Goal: Transaction & Acquisition: Purchase product/service

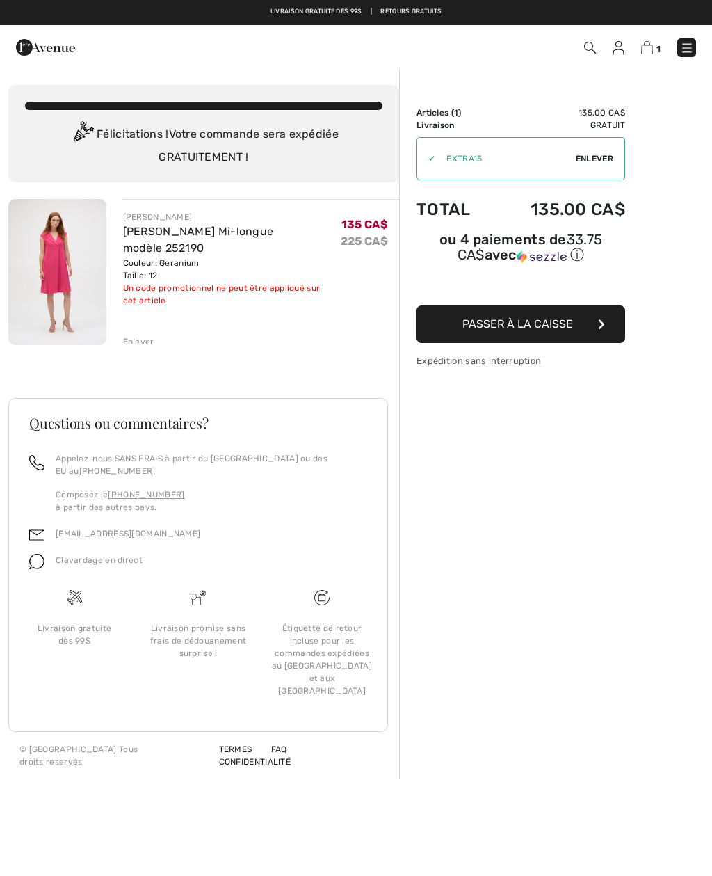
click at [602, 148] on div "✔ Utiliser Enlever" at bounding box center [521, 158] width 209 height 43
click at [593, 157] on span "Enlever" at bounding box center [595, 158] width 38 height 13
click at [434, 154] on input "TEXT" at bounding box center [495, 159] width 157 height 42
type input "EXTRA15"
click at [430, 159] on input "TEXT" at bounding box center [495, 159] width 157 height 42
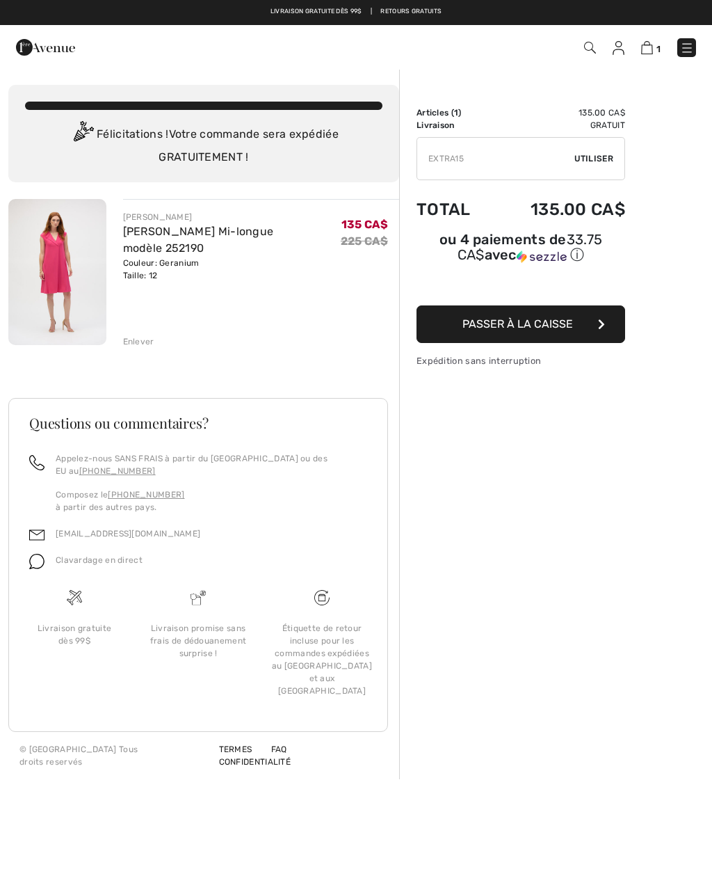
type input "EXTRA15"
click at [602, 157] on span "Utiliser" at bounding box center [593, 158] width 39 height 13
